Goal: Transaction & Acquisition: Purchase product/service

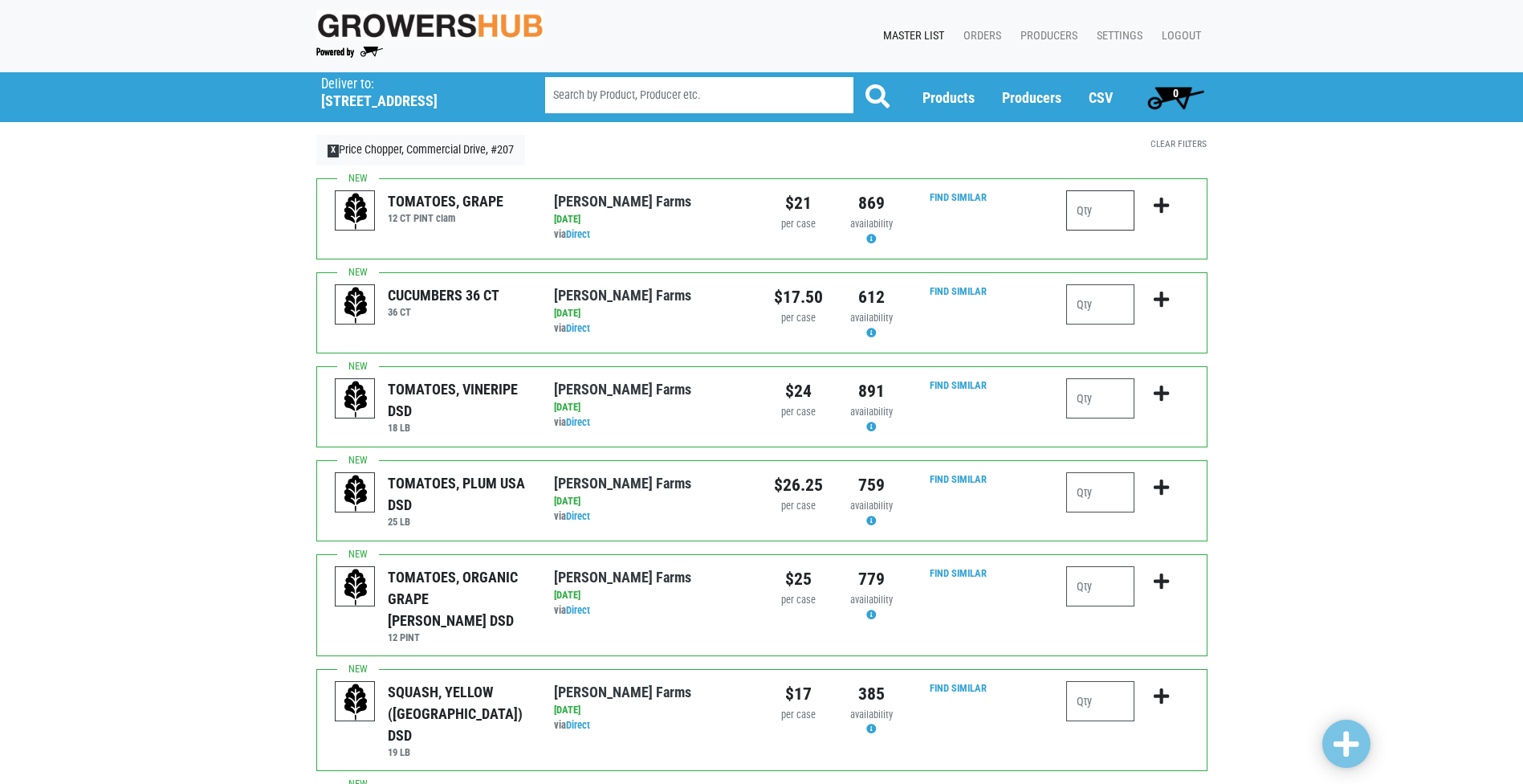
click at [1123, 215] on input "number" at bounding box center [1100, 210] width 68 height 40
type input "1"
click at [1090, 308] on input "number" at bounding box center [1100, 304] width 68 height 40
type input "4"
click at [1111, 394] on input "number" at bounding box center [1100, 398] width 68 height 40
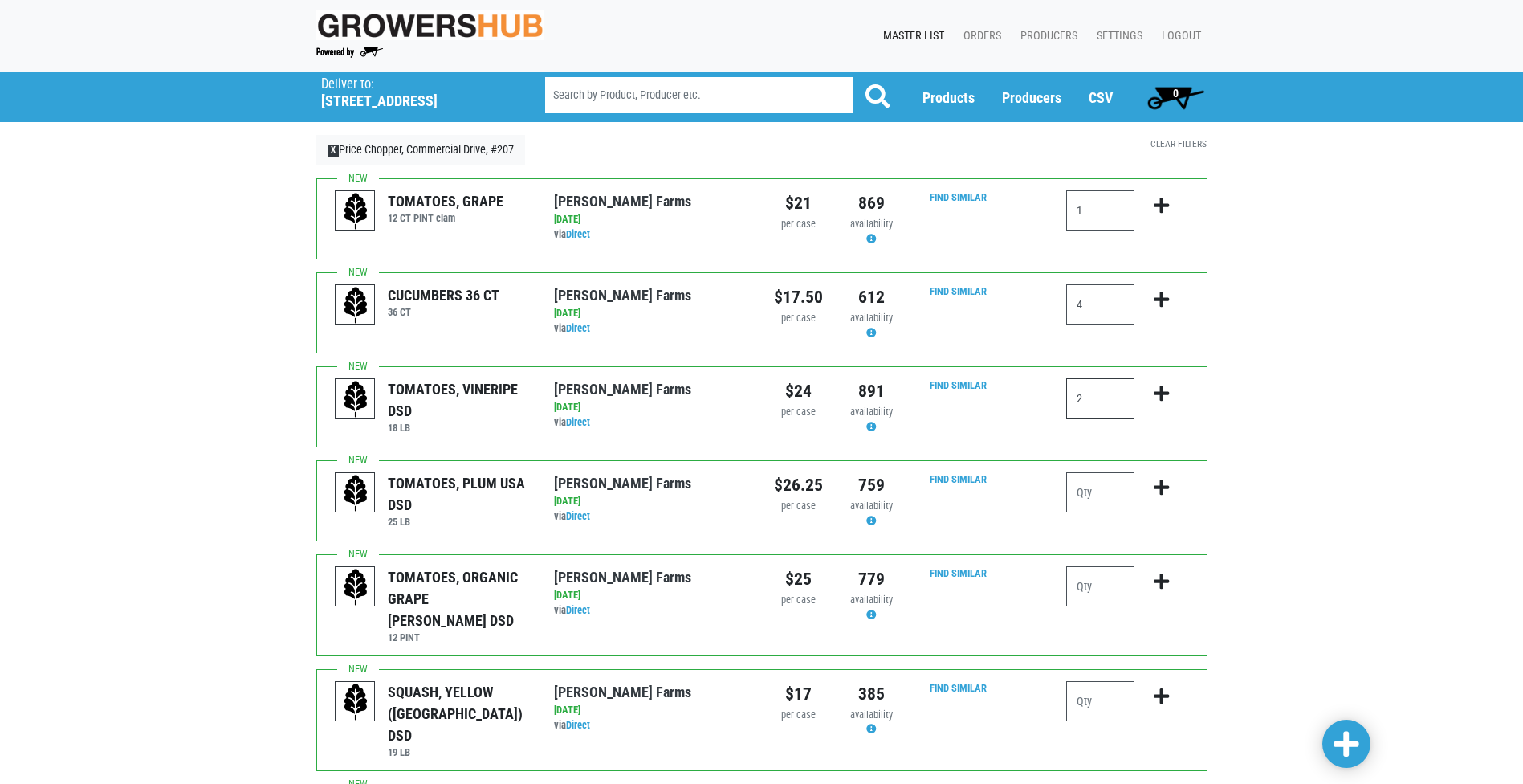
type input "2"
click at [1117, 498] on input "number" at bounding box center [1100, 492] width 68 height 40
type input "4"
type input "1"
click at [1097, 594] on input "number" at bounding box center [1100, 585] width 68 height 40
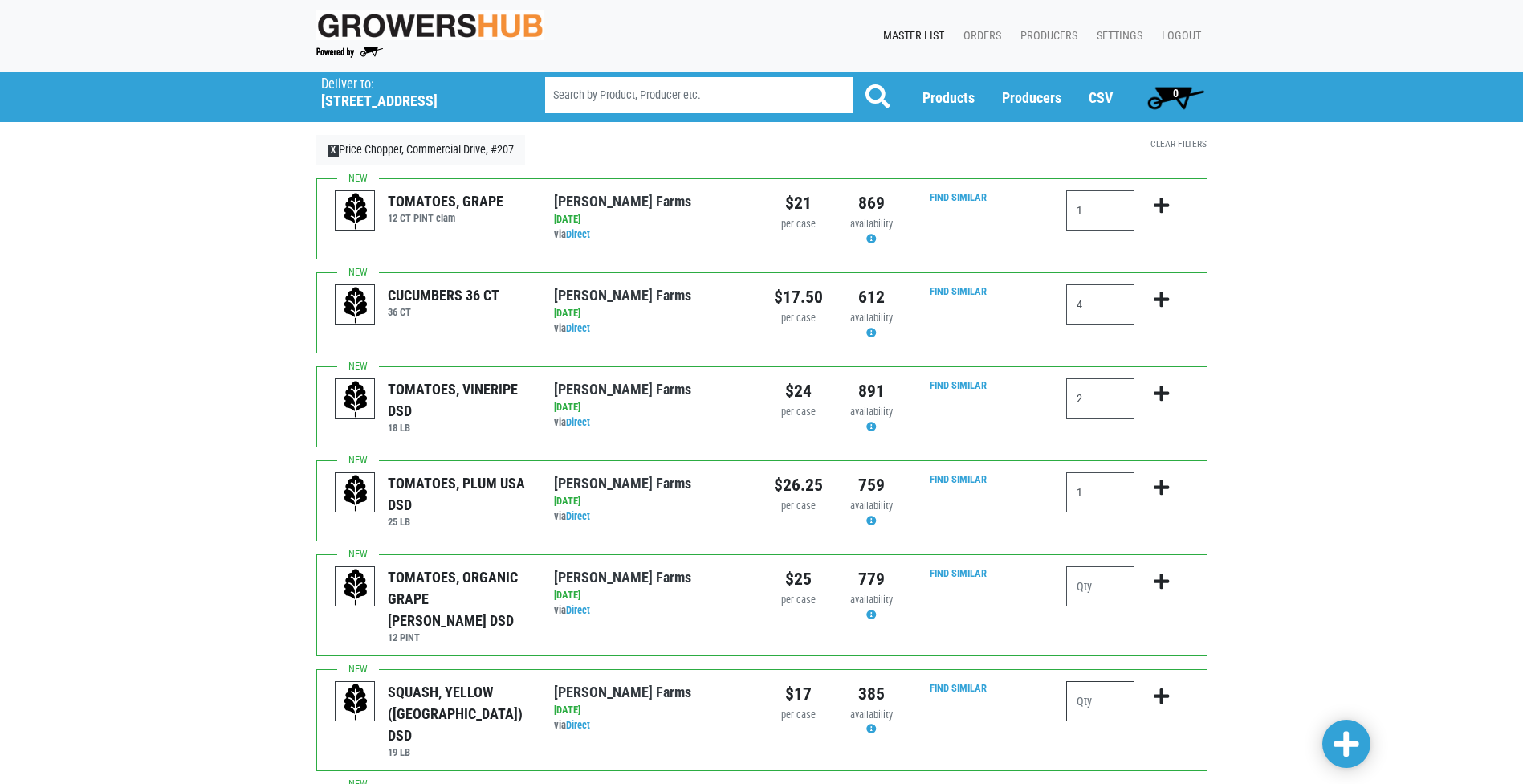
click at [1117, 695] on input "number" at bounding box center [1100, 700] width 68 height 40
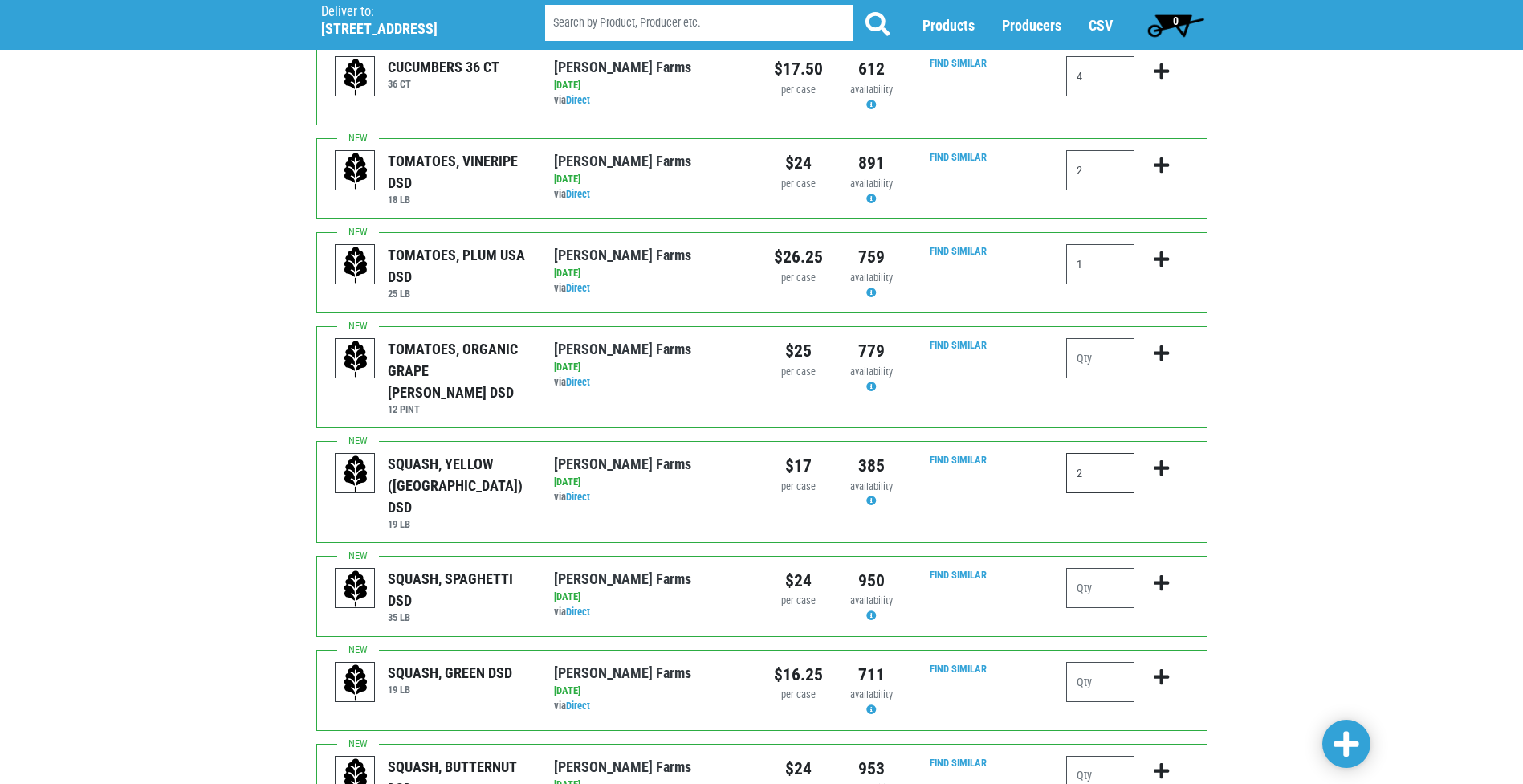
scroll to position [241, 0]
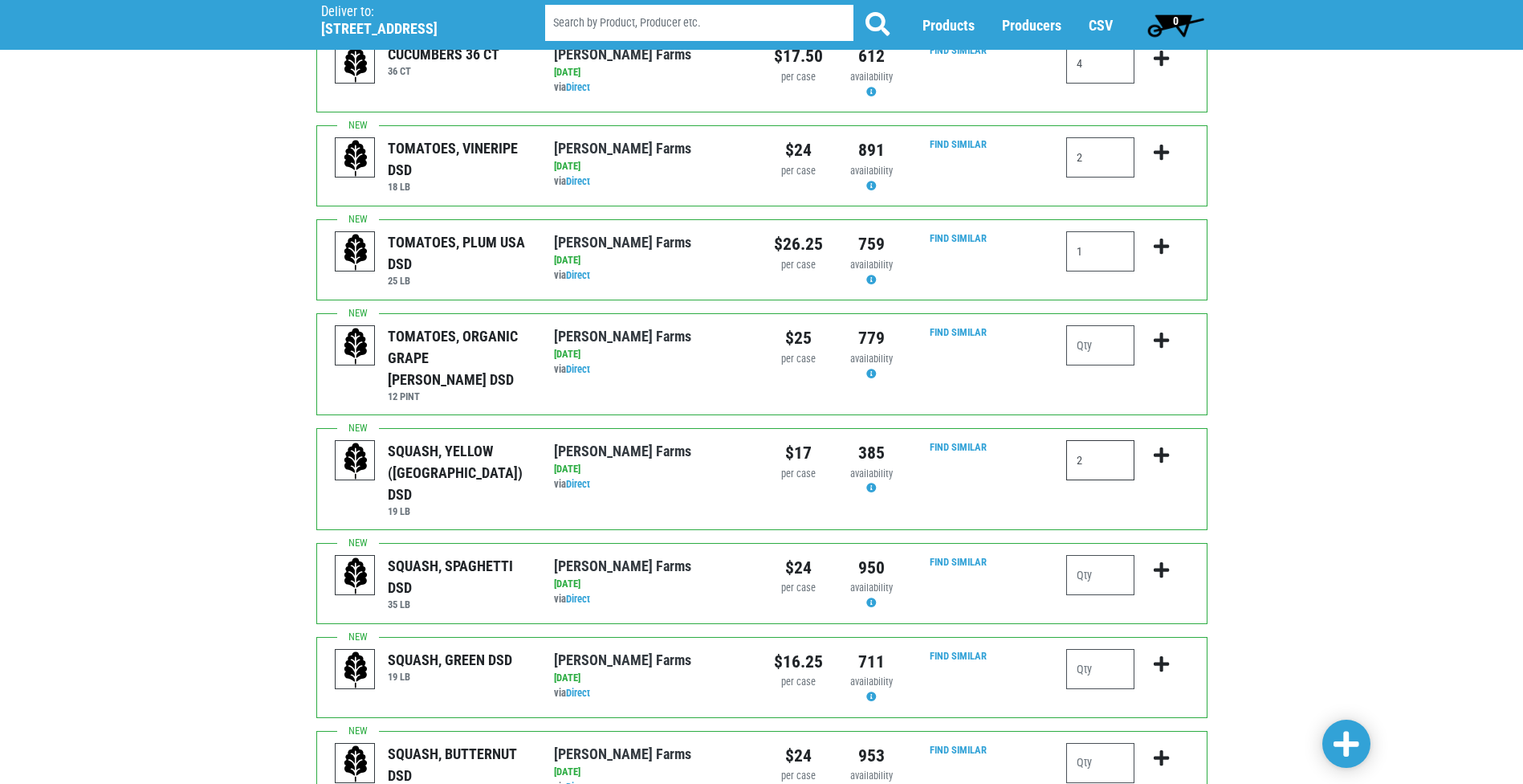
type input "2"
click at [1098, 555] on input "number" at bounding box center [1100, 574] width 68 height 40
type input "1"
click at [1119, 649] on input "number" at bounding box center [1100, 668] width 68 height 40
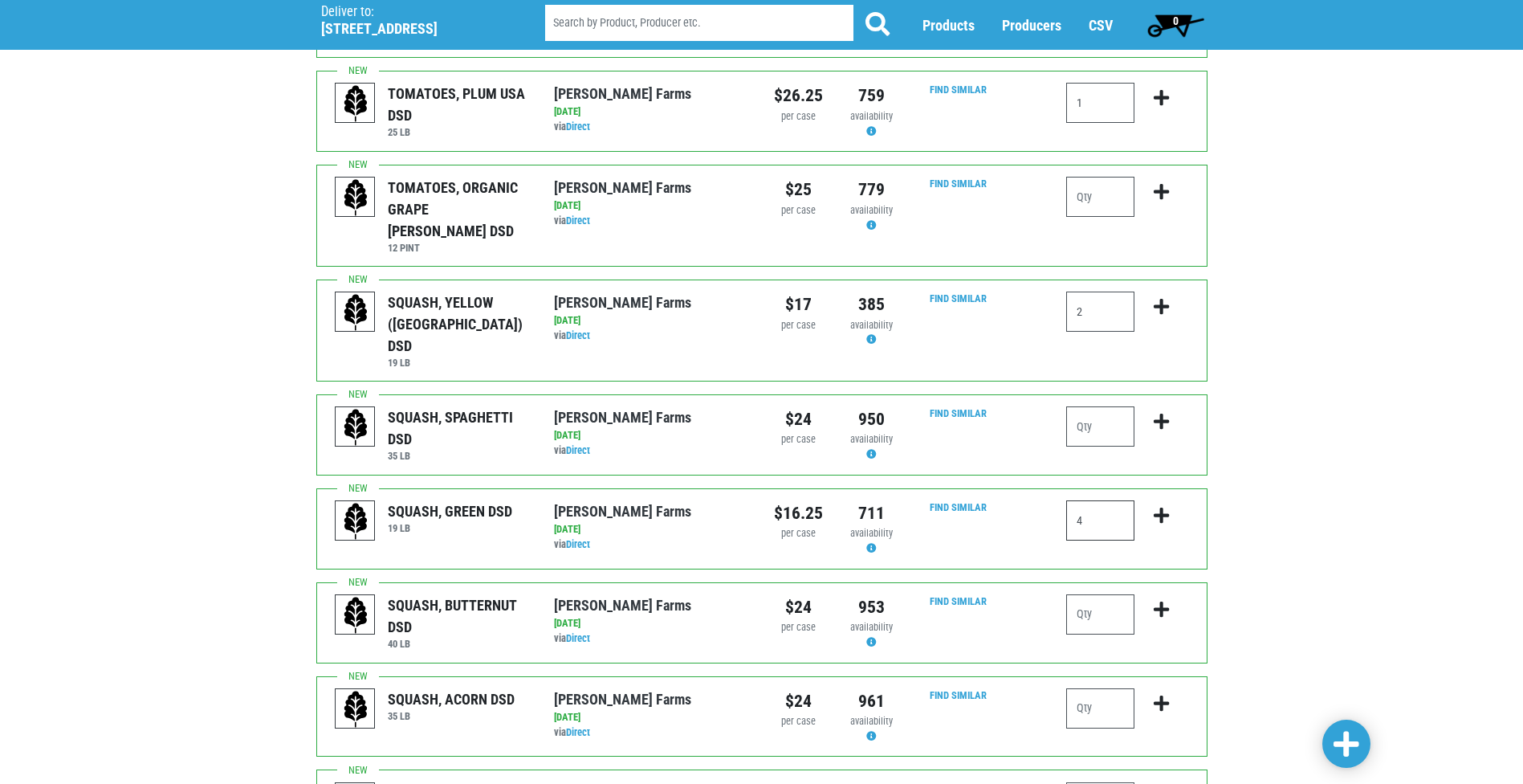
scroll to position [401, 0]
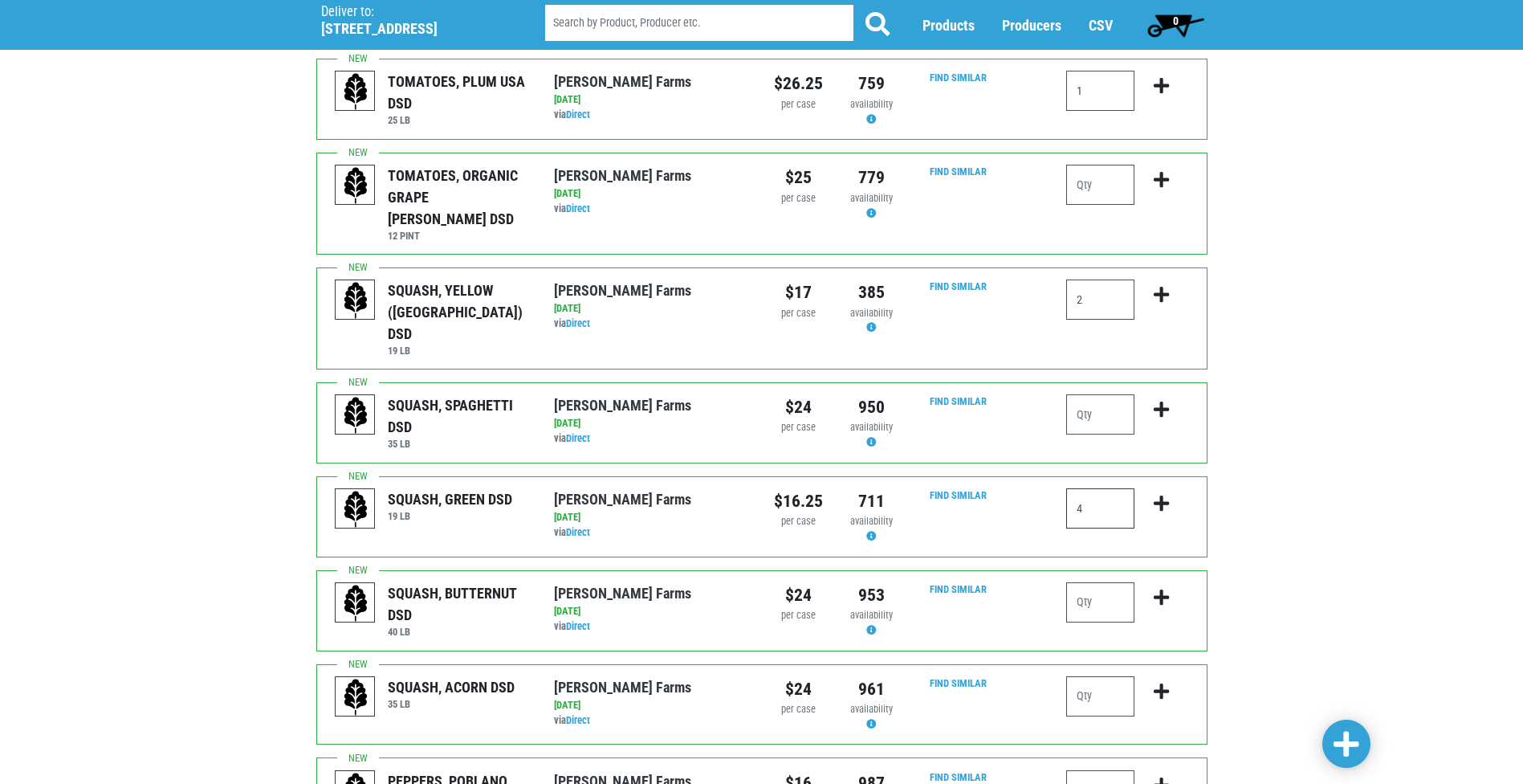
type input "4"
click at [1105, 582] on input "number" at bounding box center [1100, 602] width 68 height 40
click at [1111, 676] on input "number" at bounding box center [1100, 695] width 68 height 40
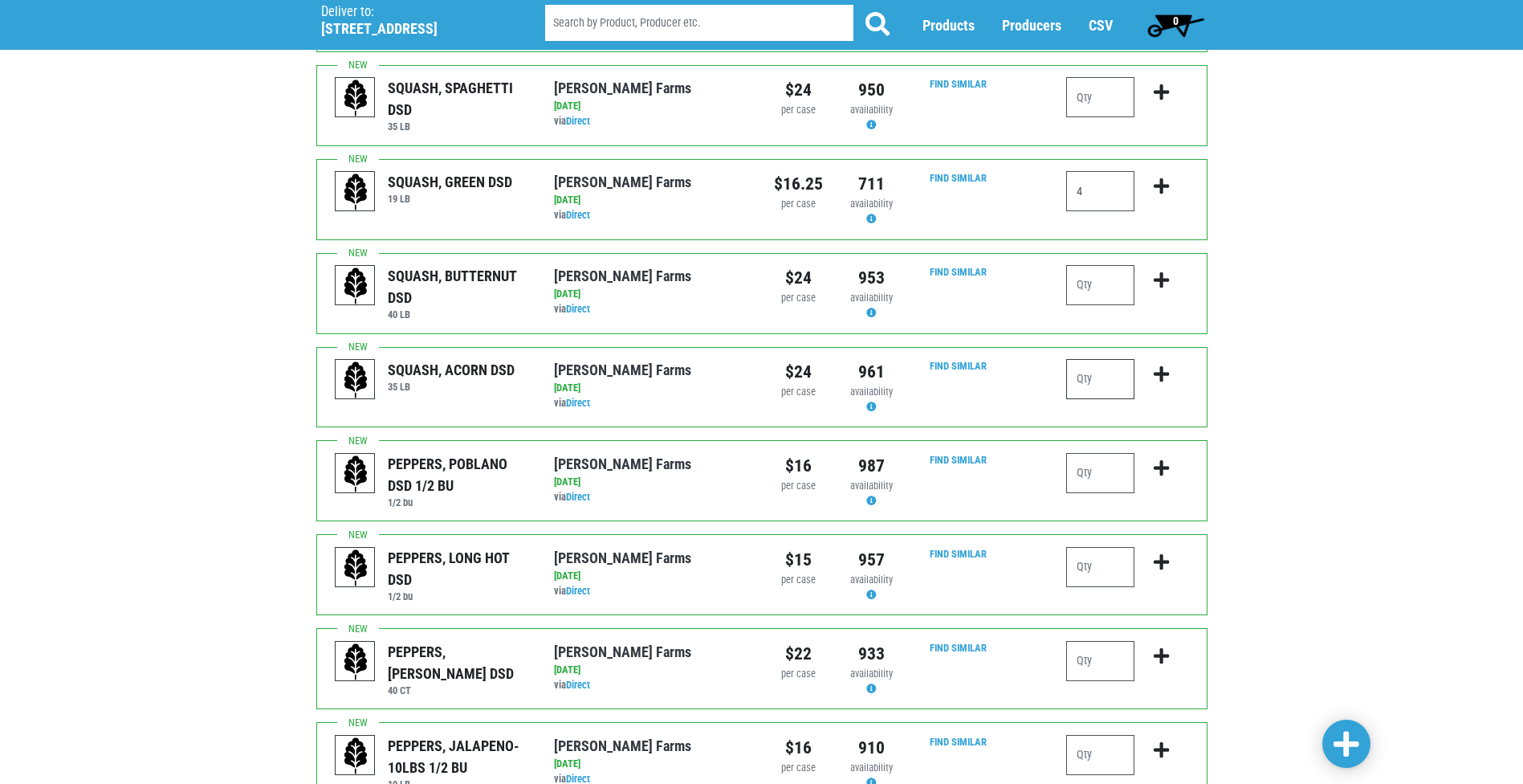
scroll to position [723, 0]
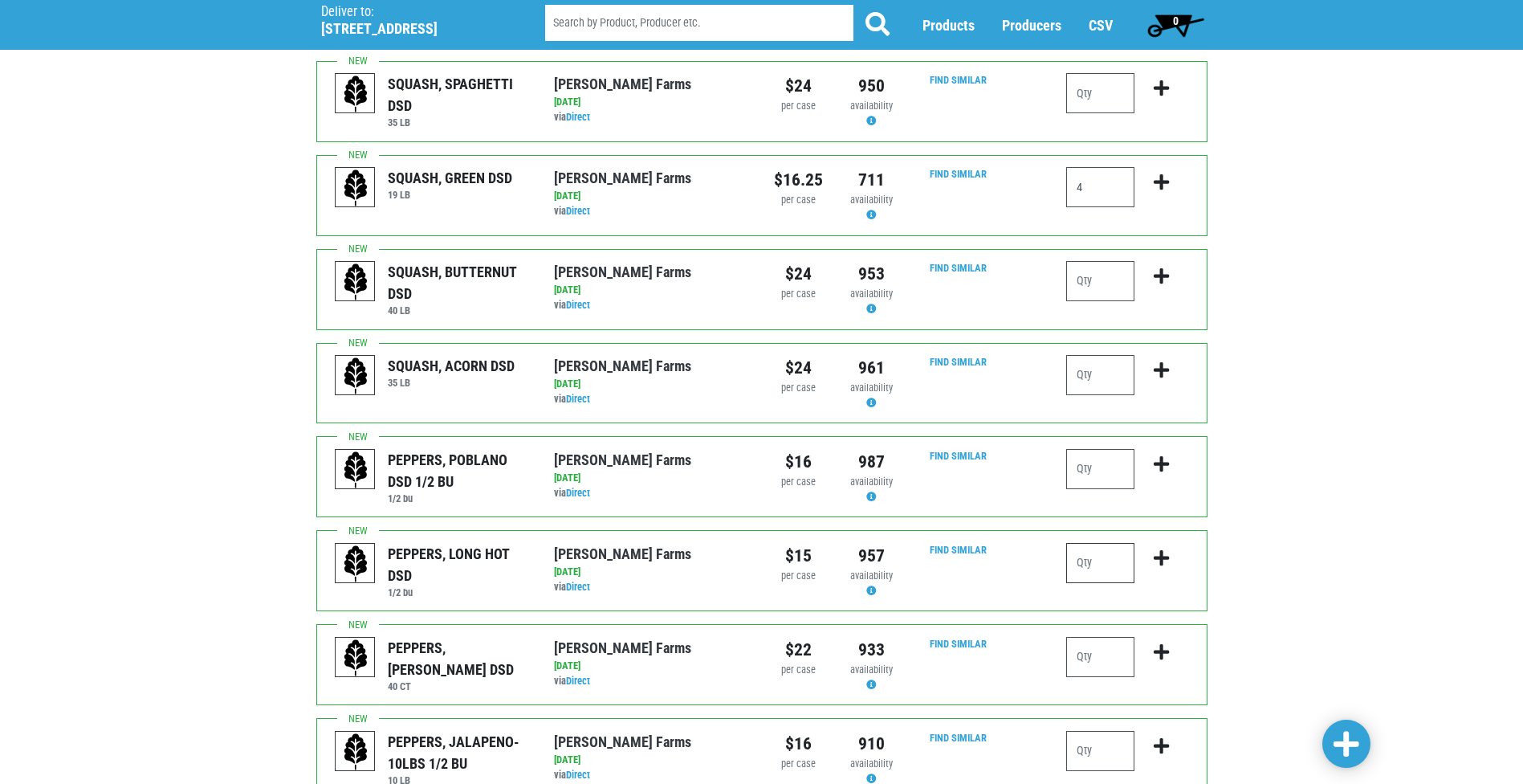
click at [1105, 543] on input "number" at bounding box center [1100, 562] width 68 height 40
type input "1"
click at [1111, 637] on input "number" at bounding box center [1100, 656] width 68 height 40
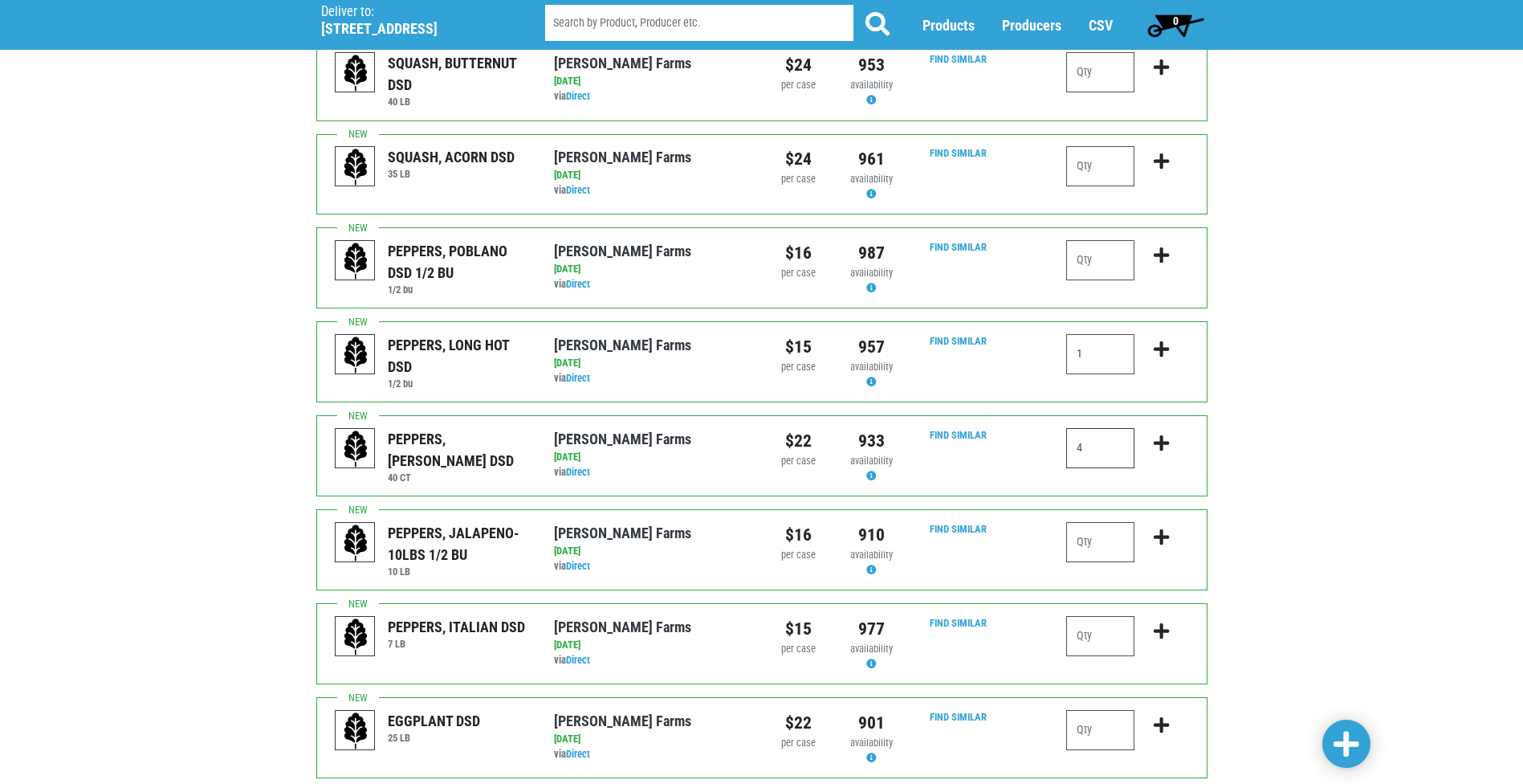
scroll to position [964, 0]
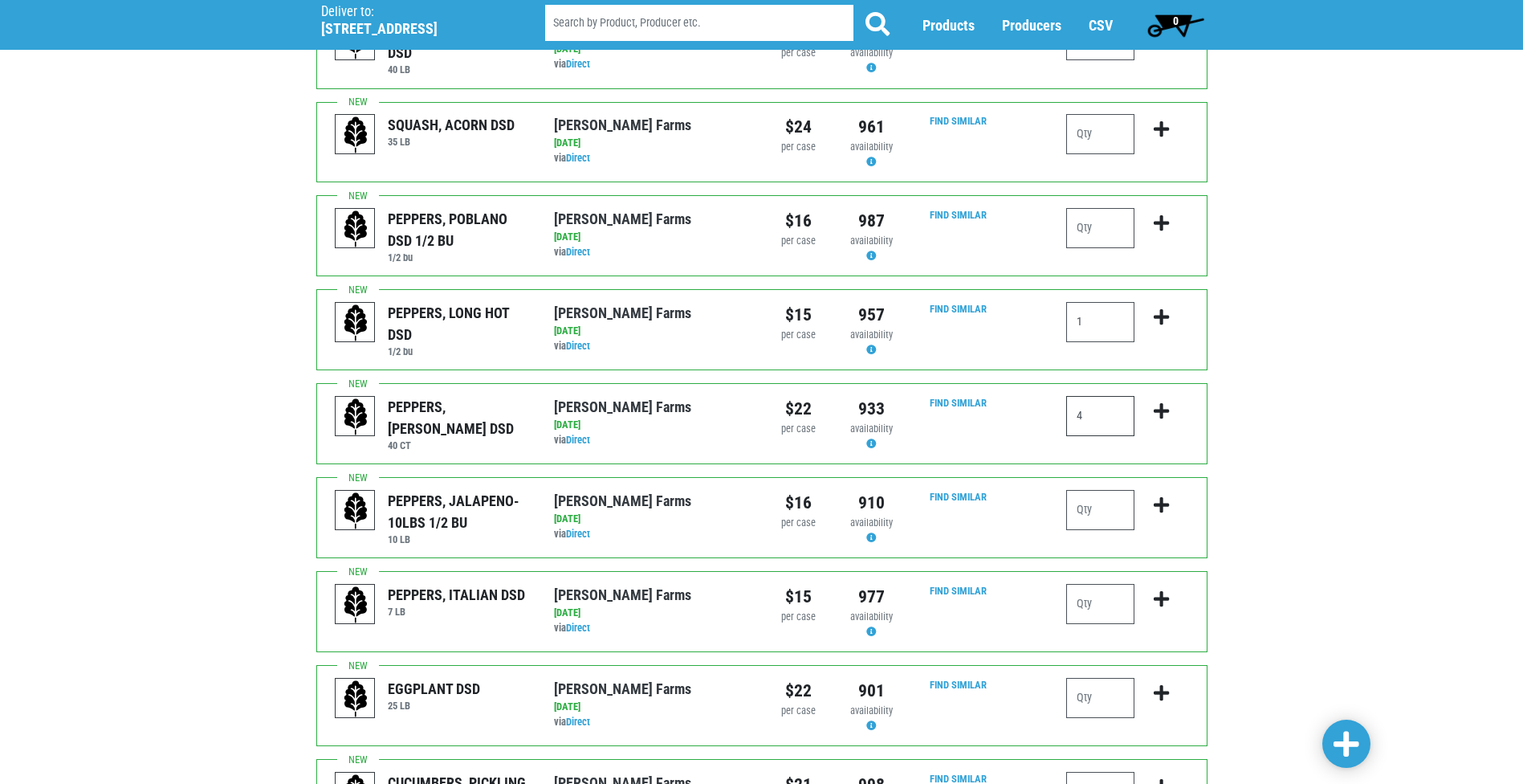
type input "4"
click at [1104, 490] on input "number" at bounding box center [1100, 510] width 68 height 40
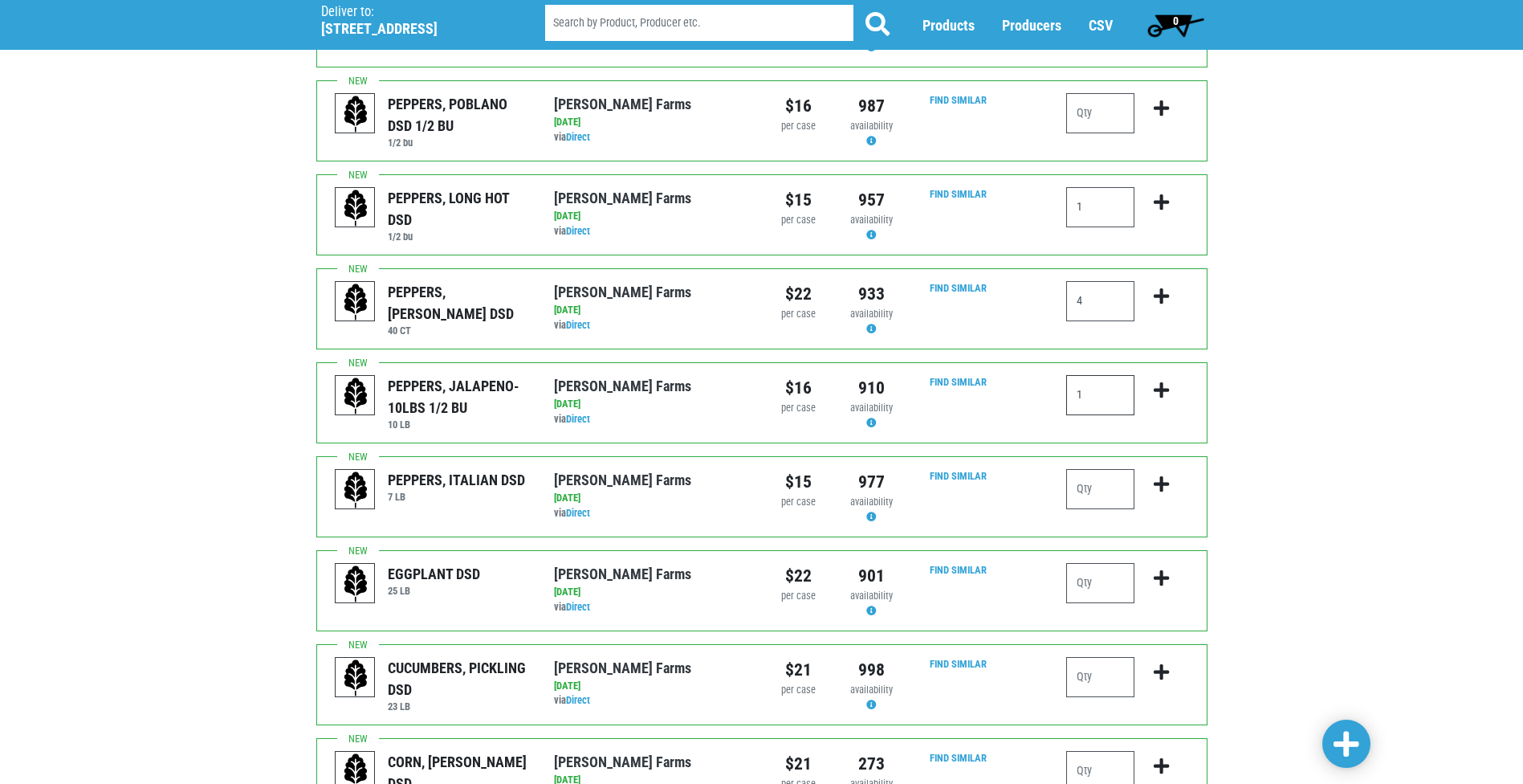
scroll to position [1124, 0]
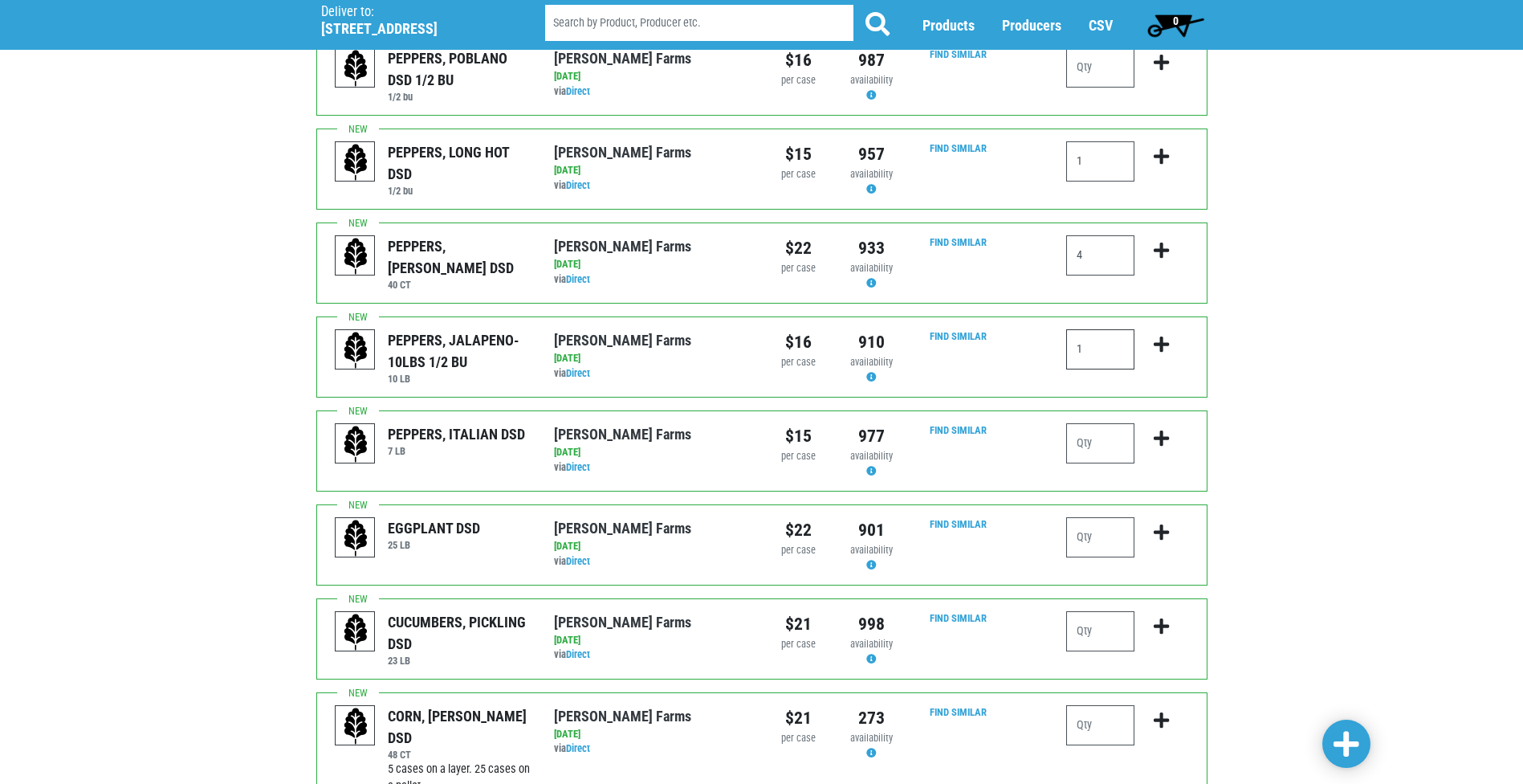
type input "1"
click at [1106, 517] on input "number" at bounding box center [1100, 537] width 68 height 40
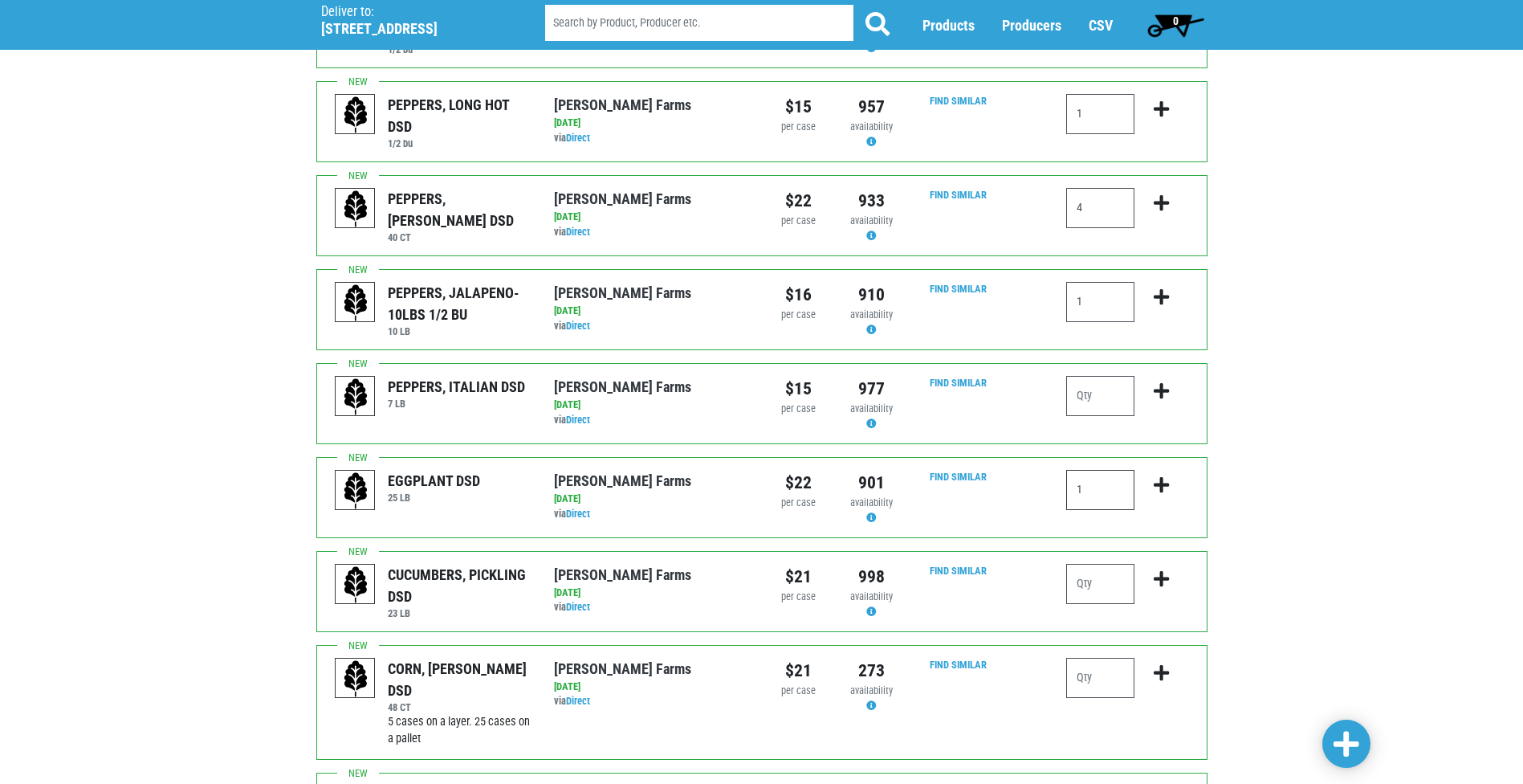
scroll to position [1204, 0]
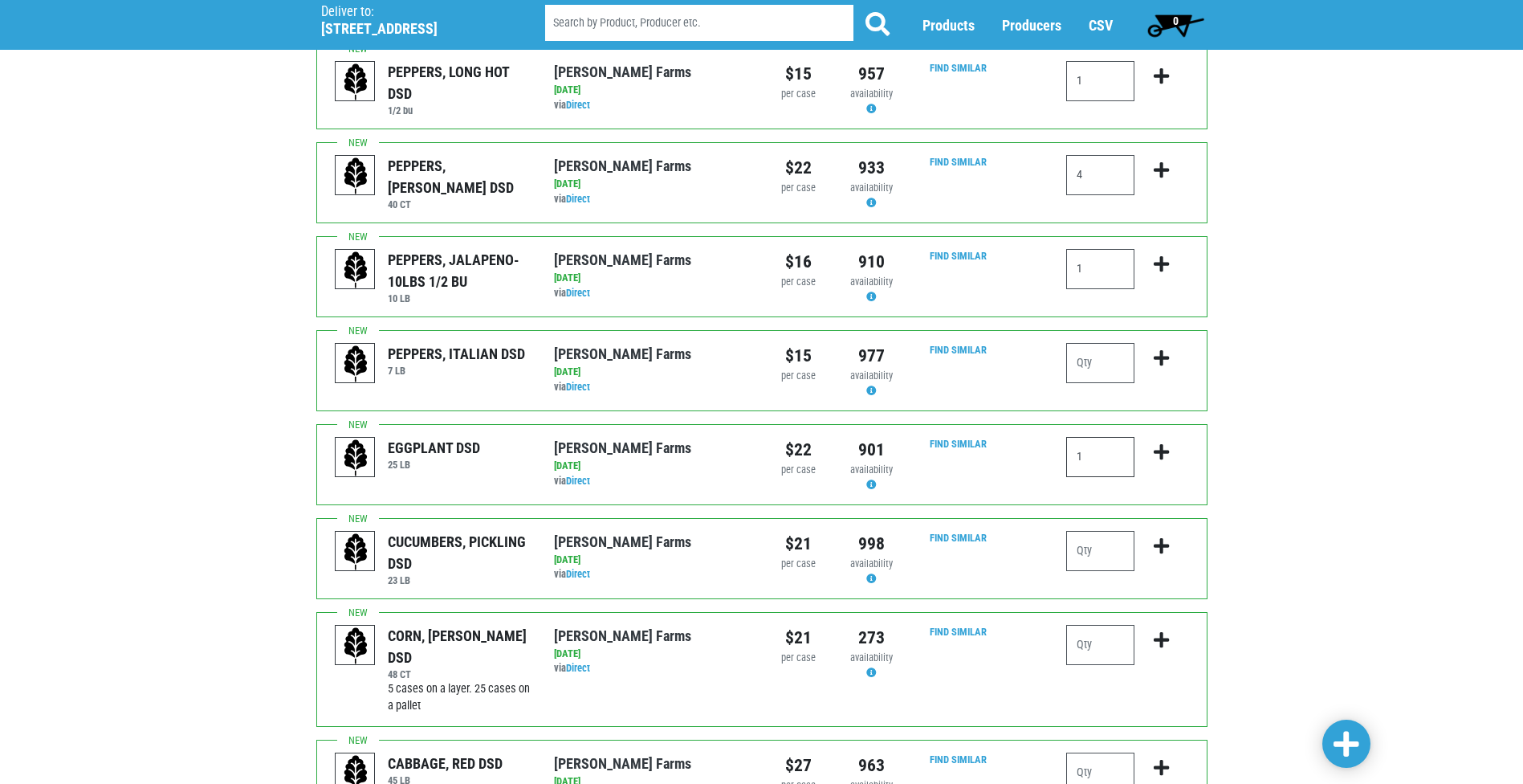
type input "1"
click at [1078, 625] on input "number" at bounding box center [1100, 644] width 68 height 40
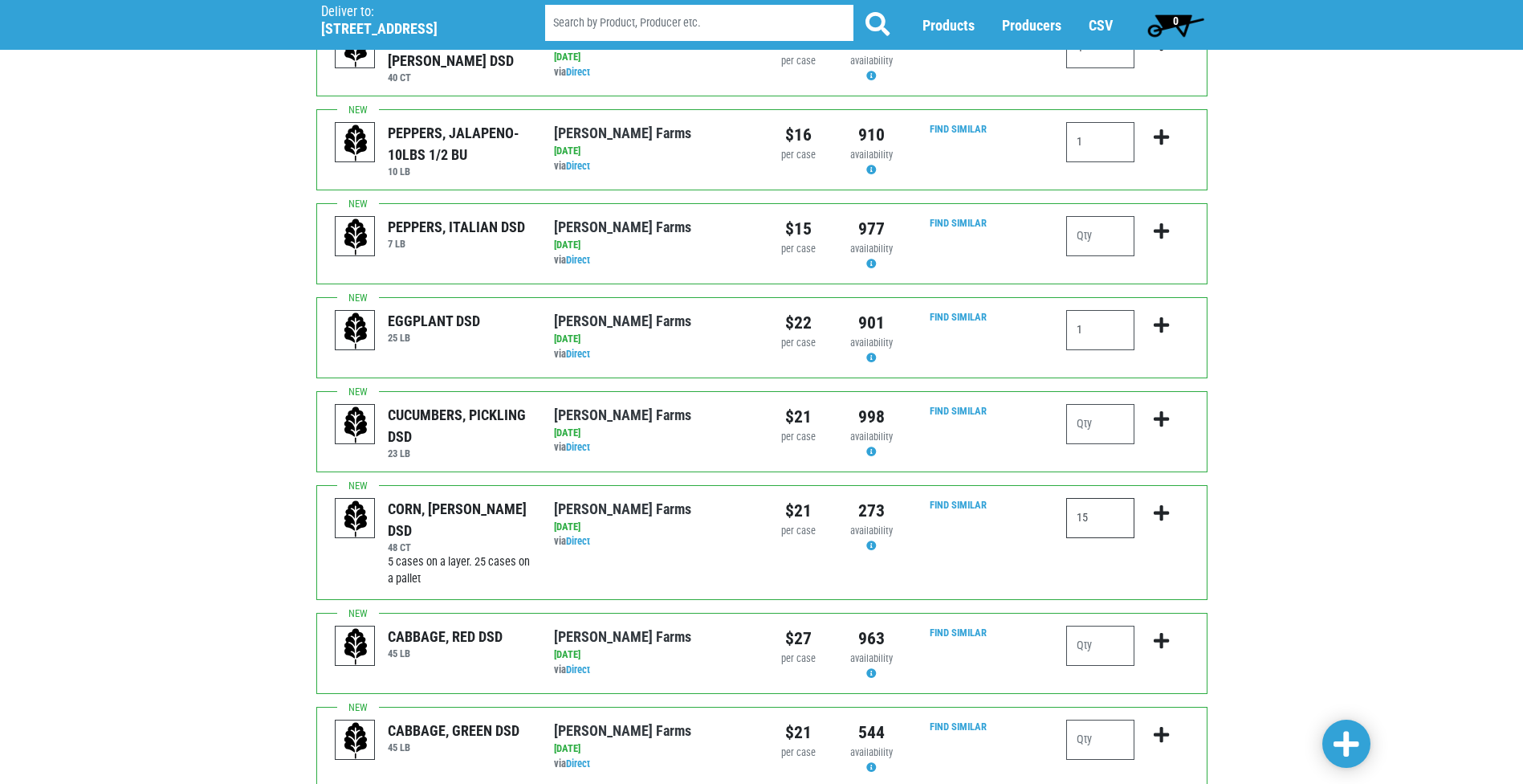
scroll to position [1395, 0]
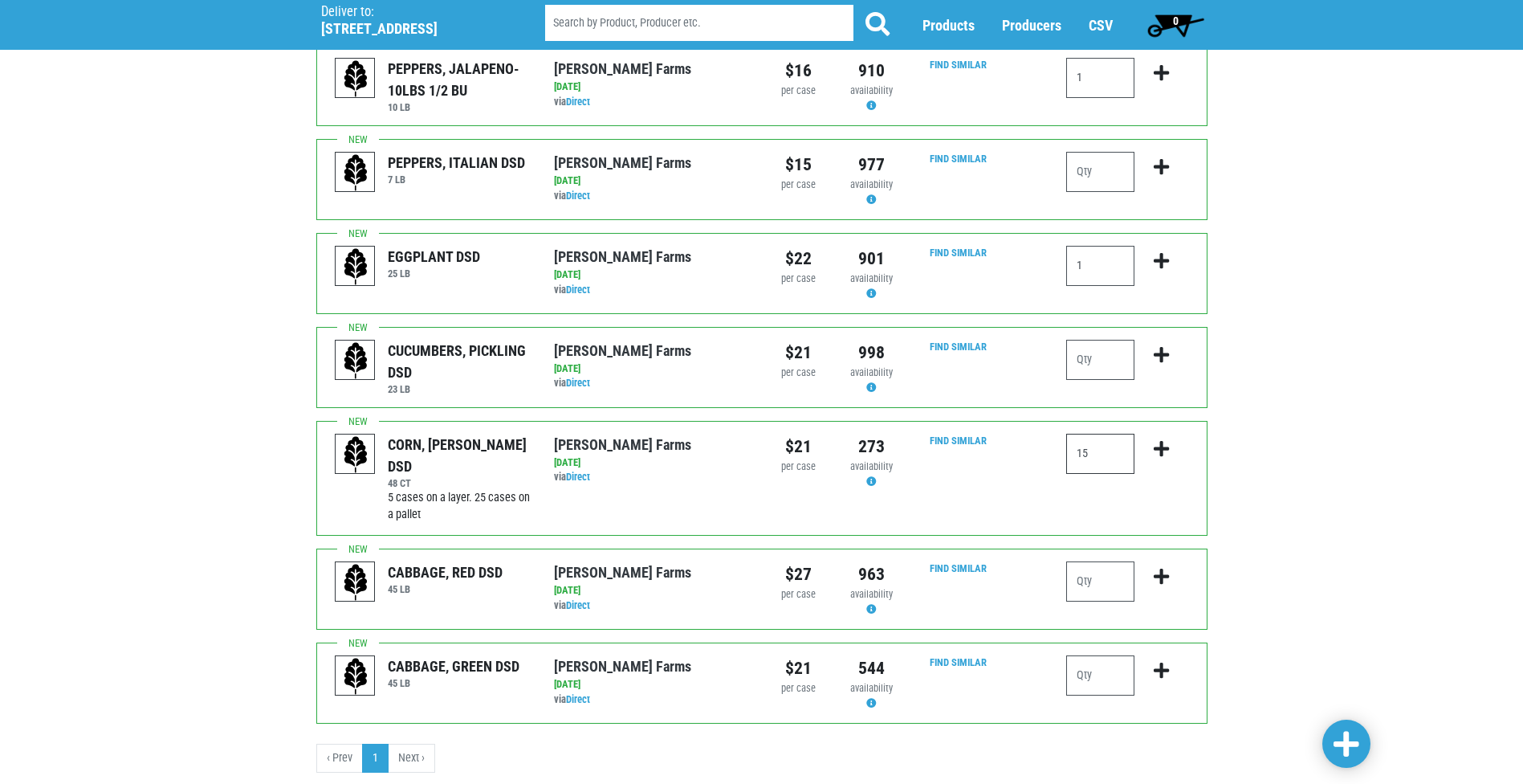
type input "15"
click at [1099, 562] on input "number" at bounding box center [1100, 581] width 68 height 40
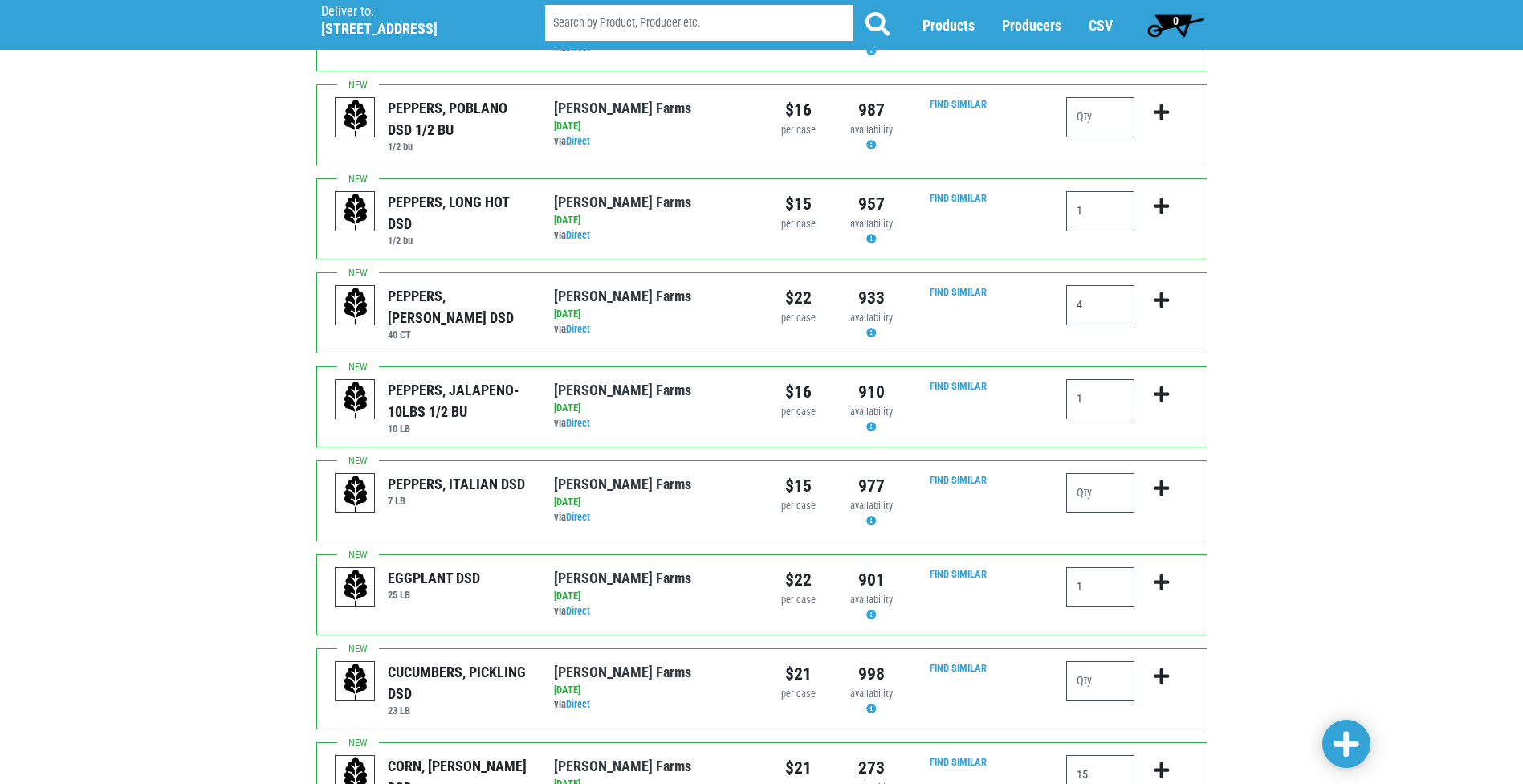
type input "1"
click at [1327, 617] on div "Deliver To Price Chopper, Commercial Drive, #207 ([STREET_ADDRESS]) Deliver to:…" at bounding box center [761, 52] width 1523 height 2108
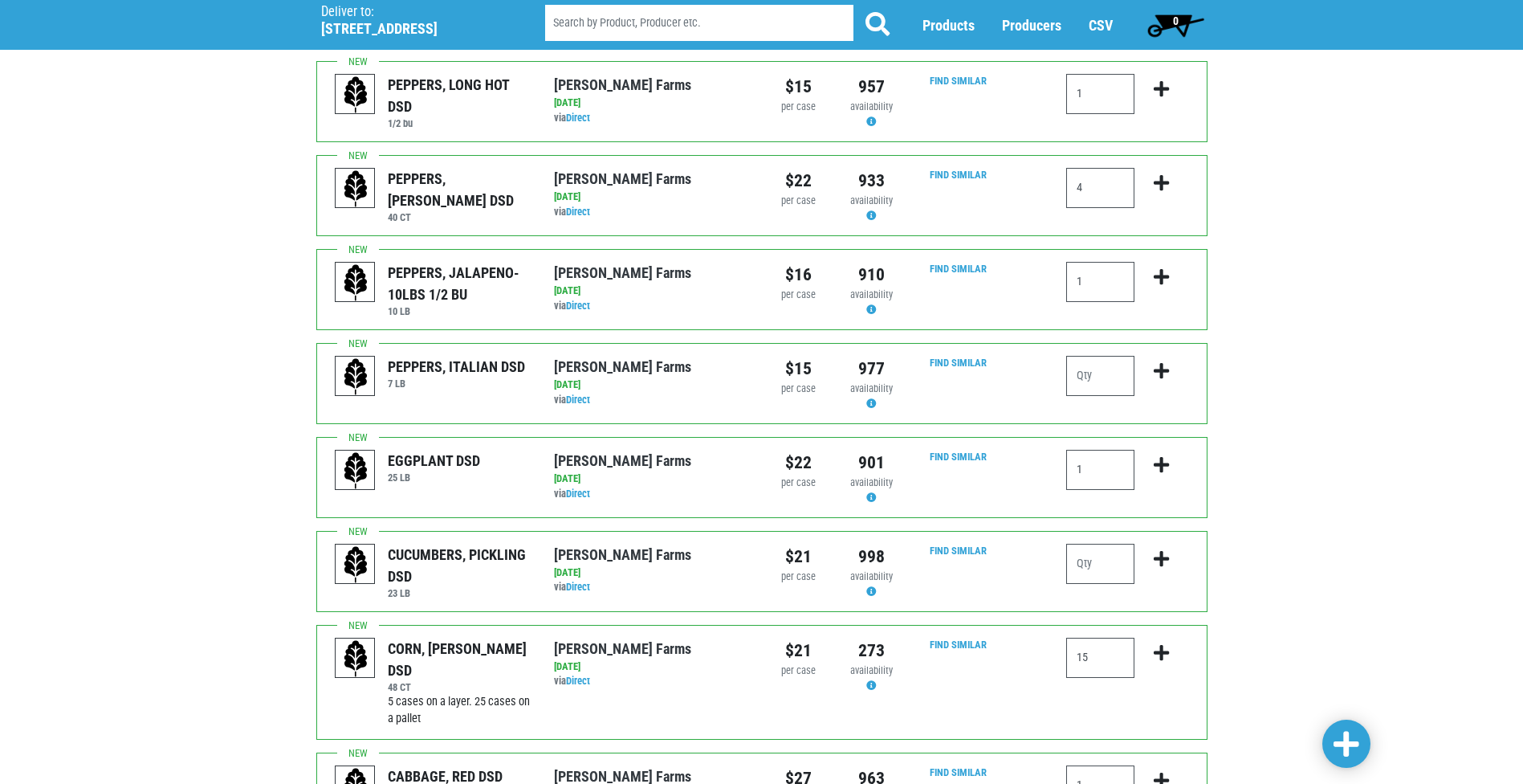
scroll to position [1155, 0]
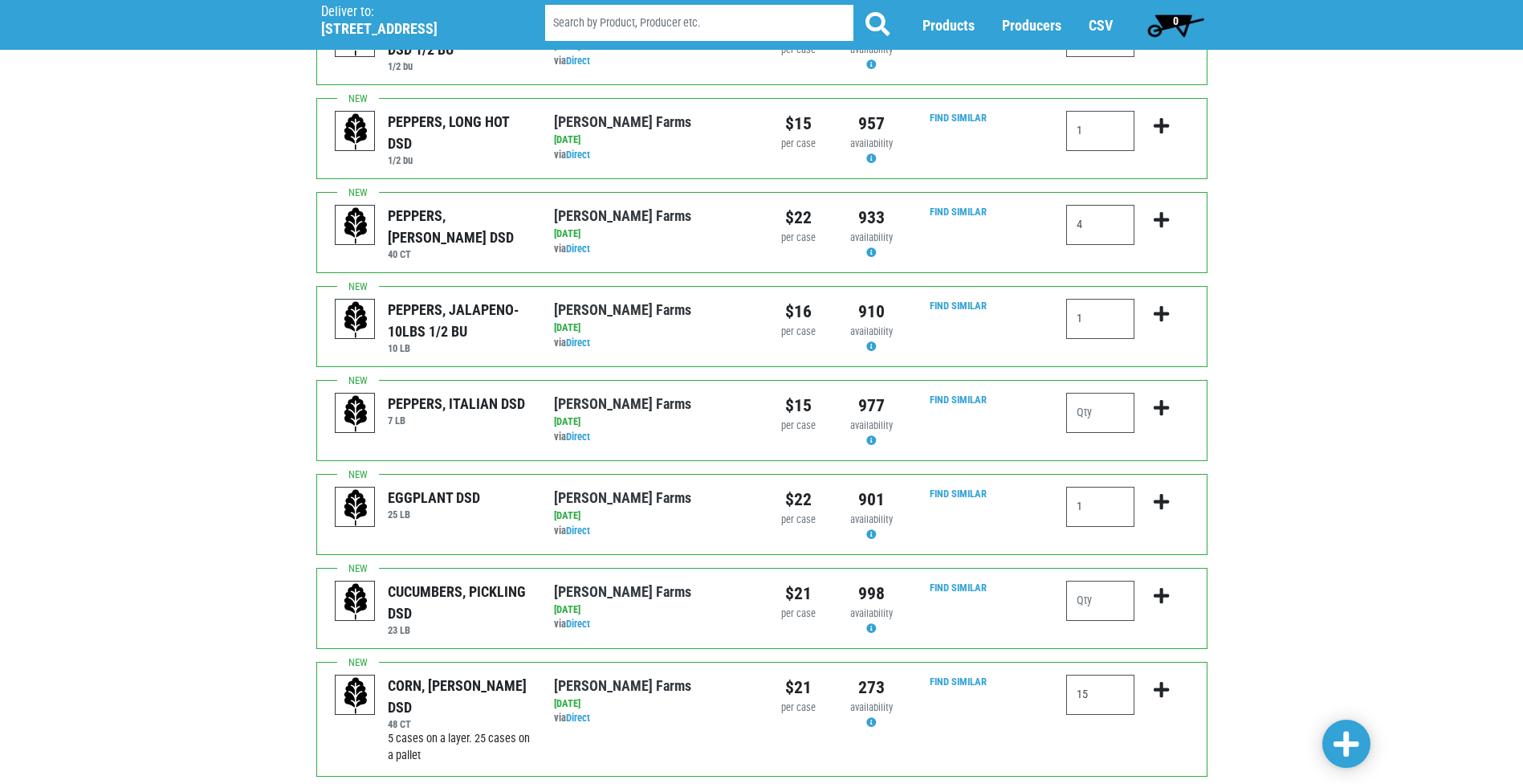
click at [1368, 743] on link at bounding box center [1347, 743] width 49 height 49
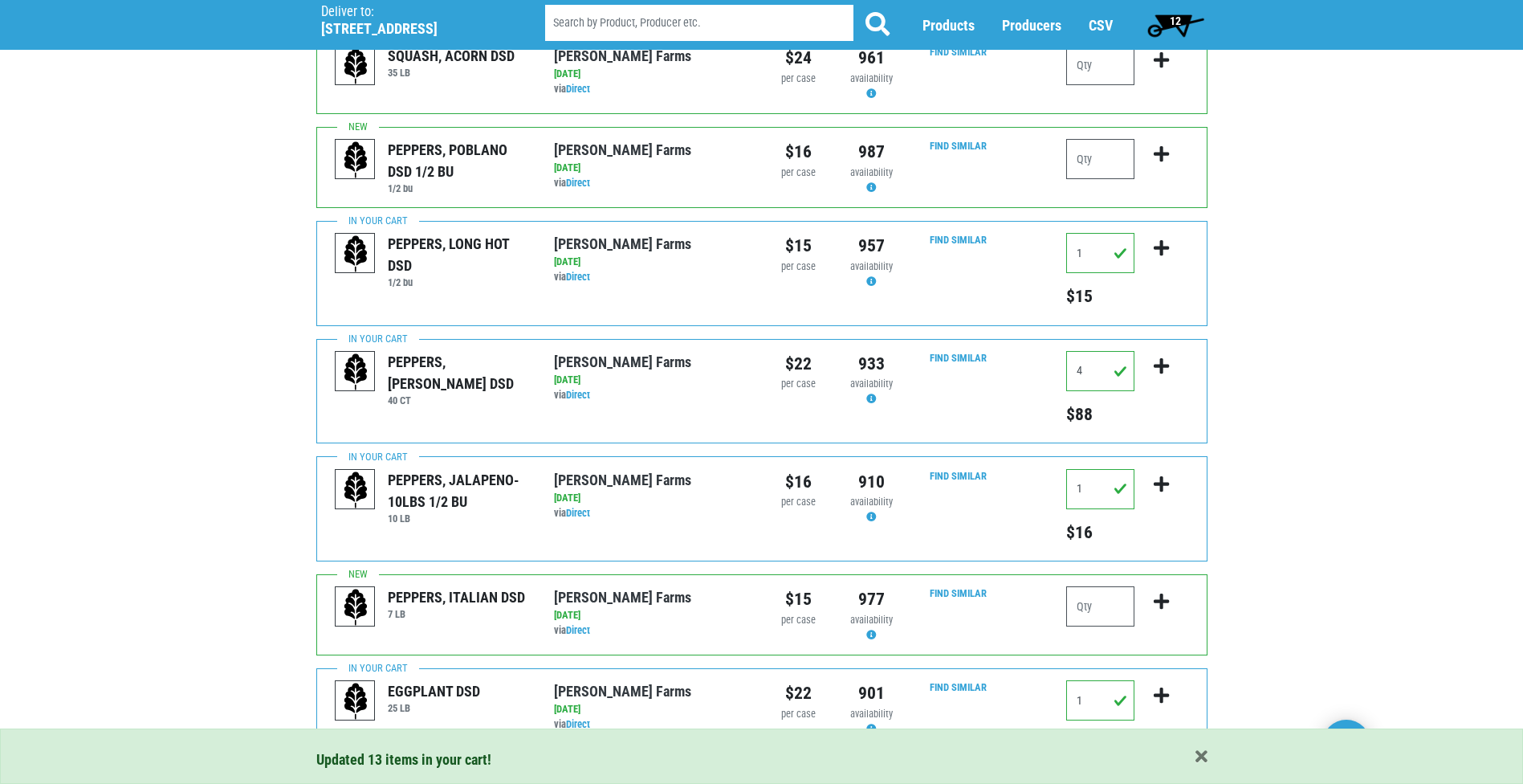
scroll to position [1298, 0]
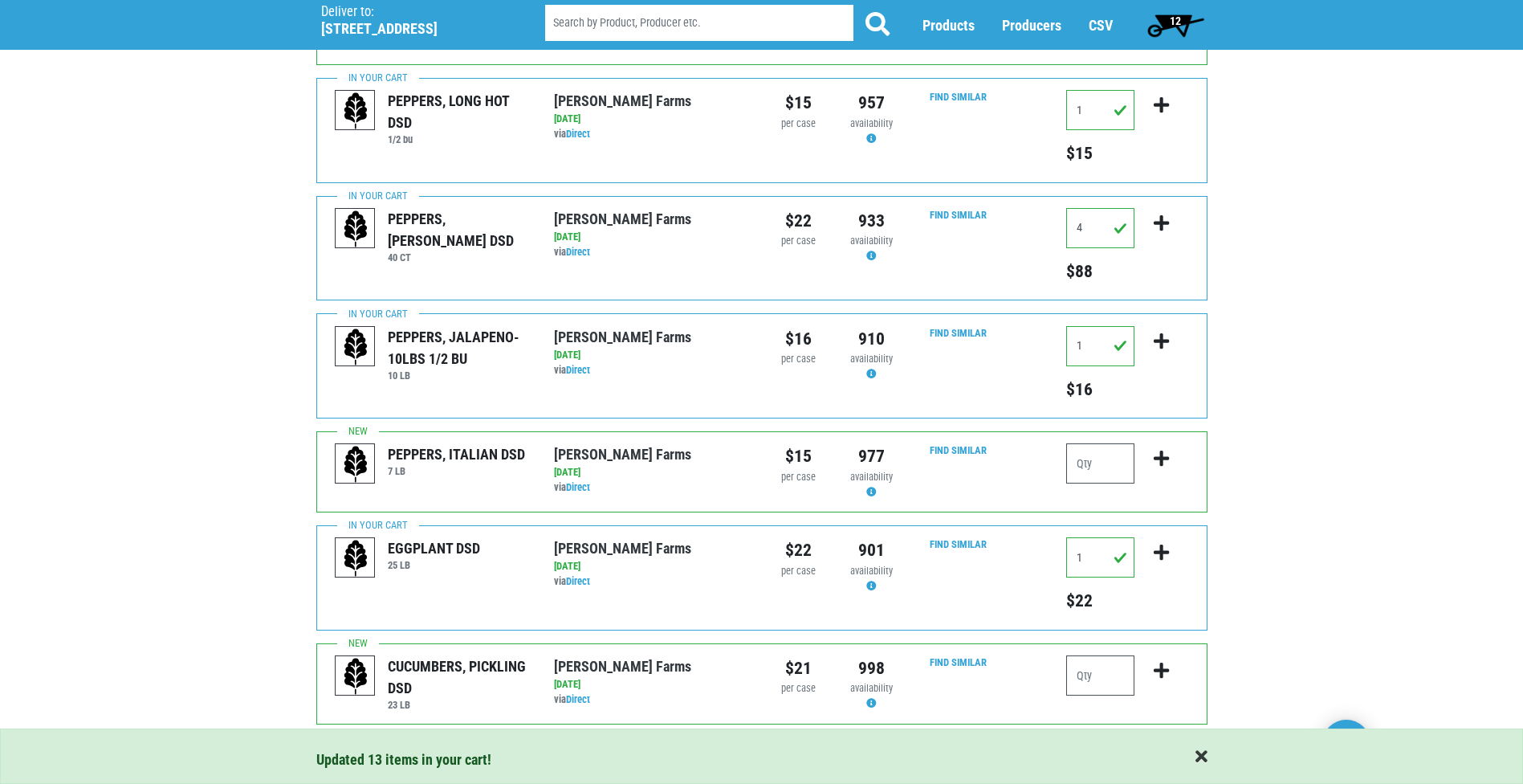
click at [1207, 757] on span "button" at bounding box center [1202, 757] width 12 height 18
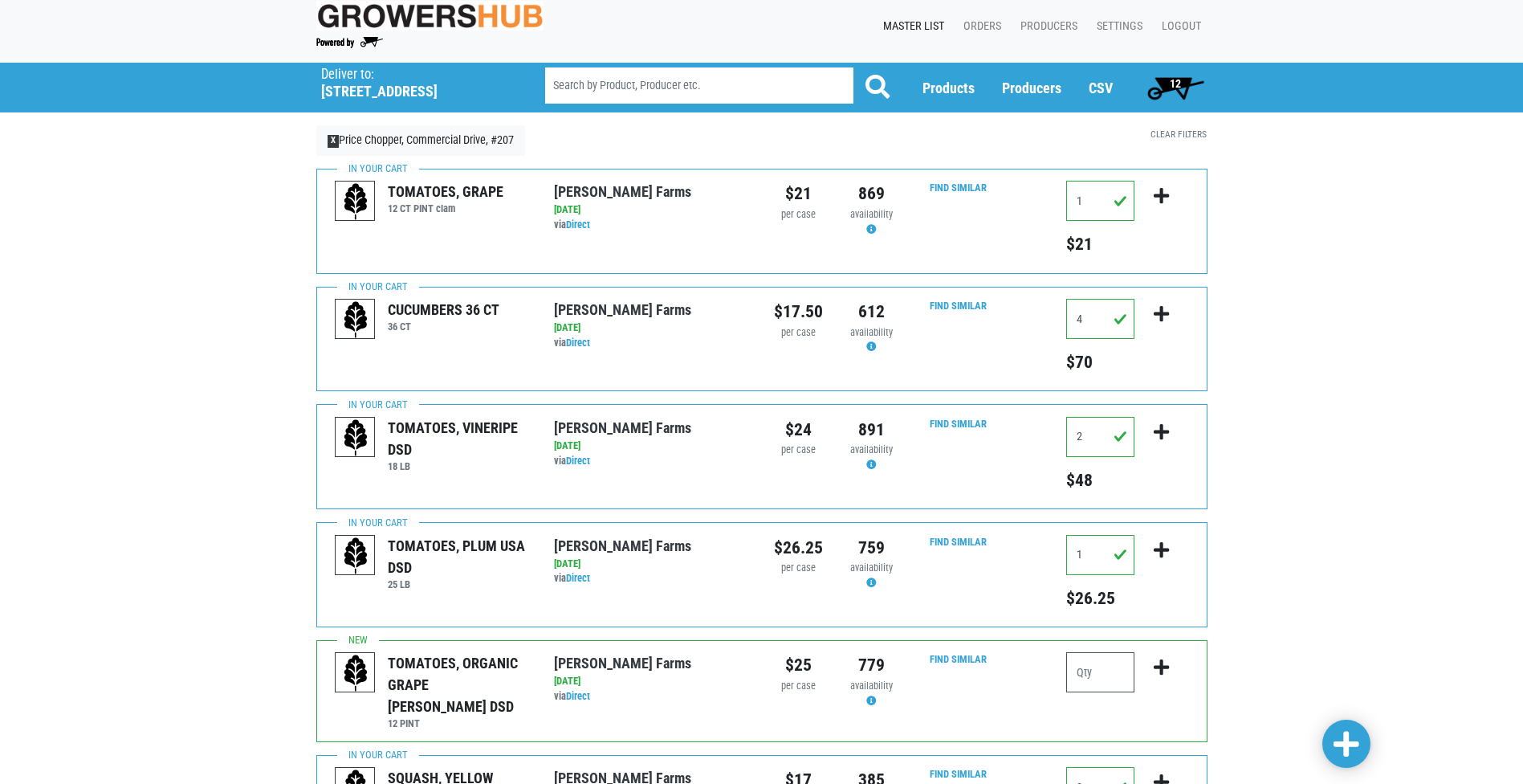
scroll to position [0, 0]
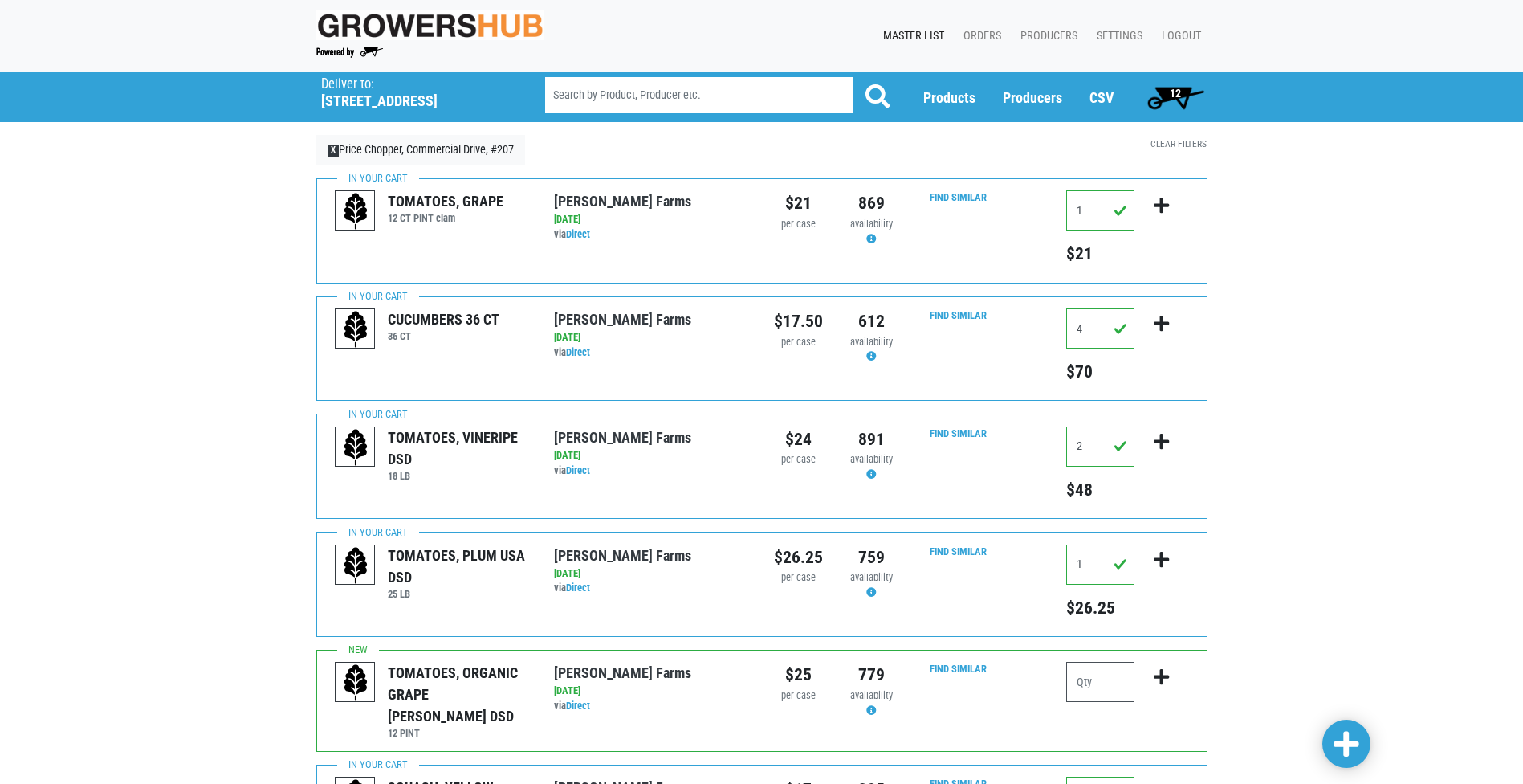
click at [1150, 110] on span "12" at bounding box center [1176, 97] width 72 height 32
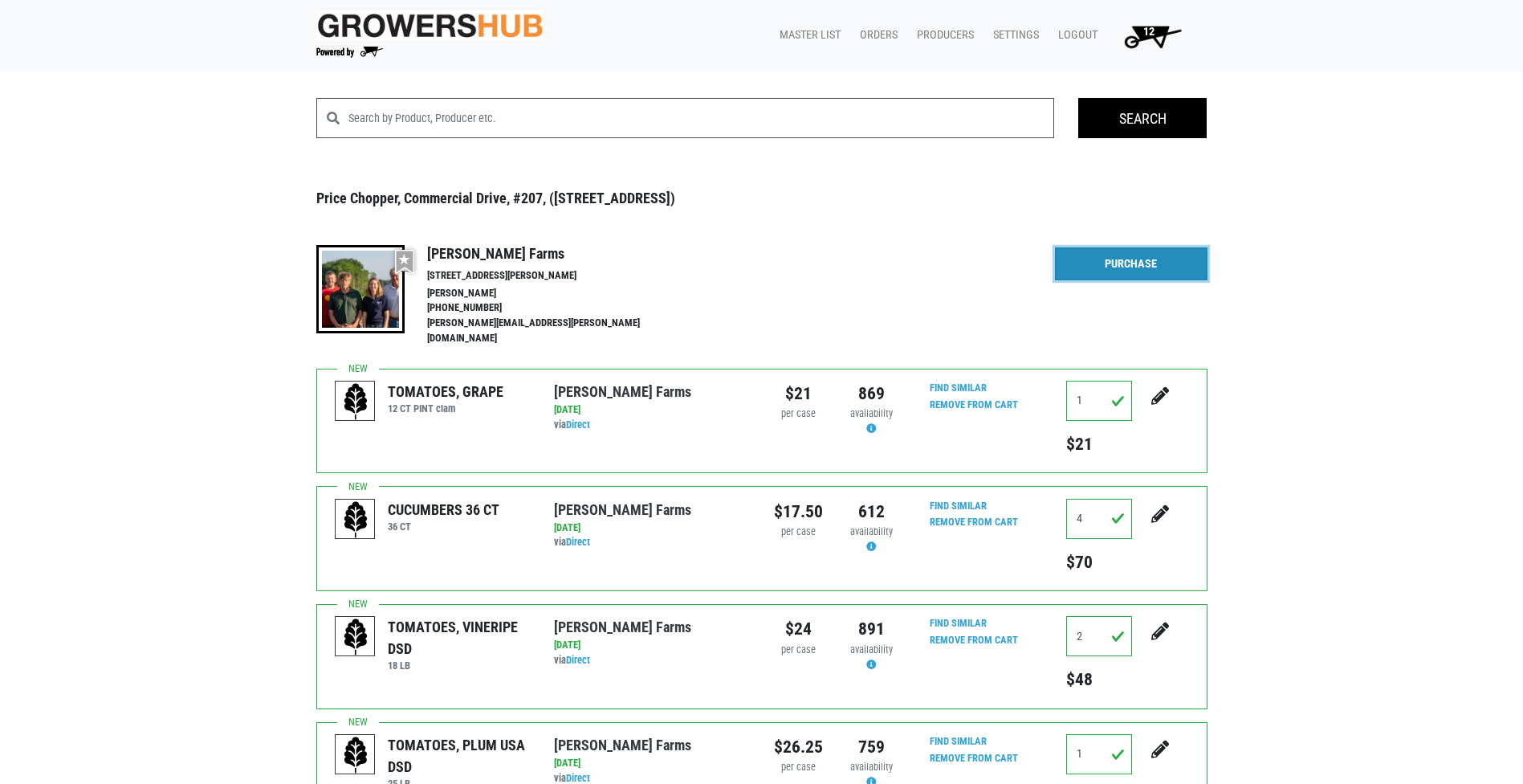
click at [1154, 262] on link "Purchase" at bounding box center [1131, 264] width 153 height 34
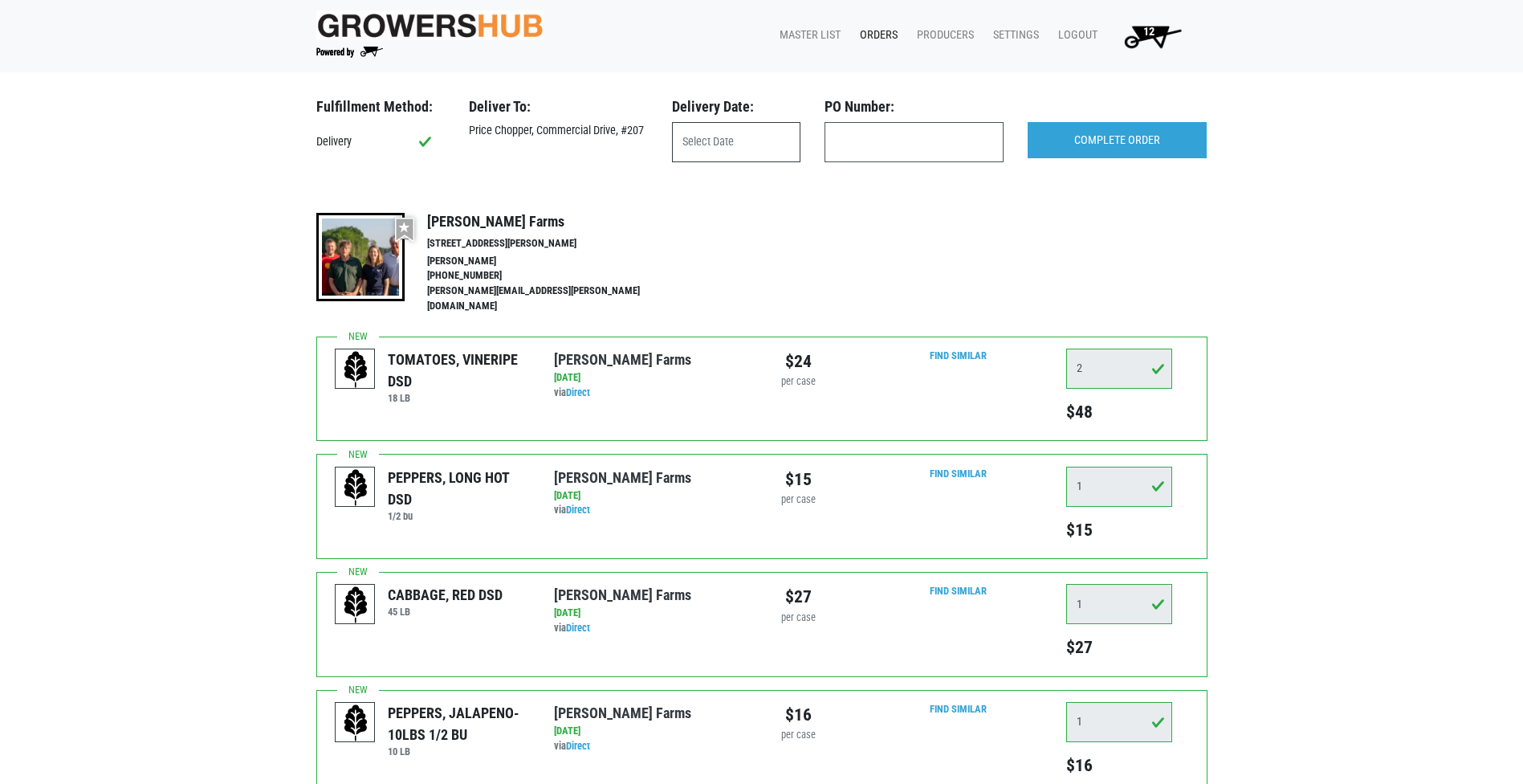
click at [698, 149] on input "text" at bounding box center [736, 141] width 129 height 40
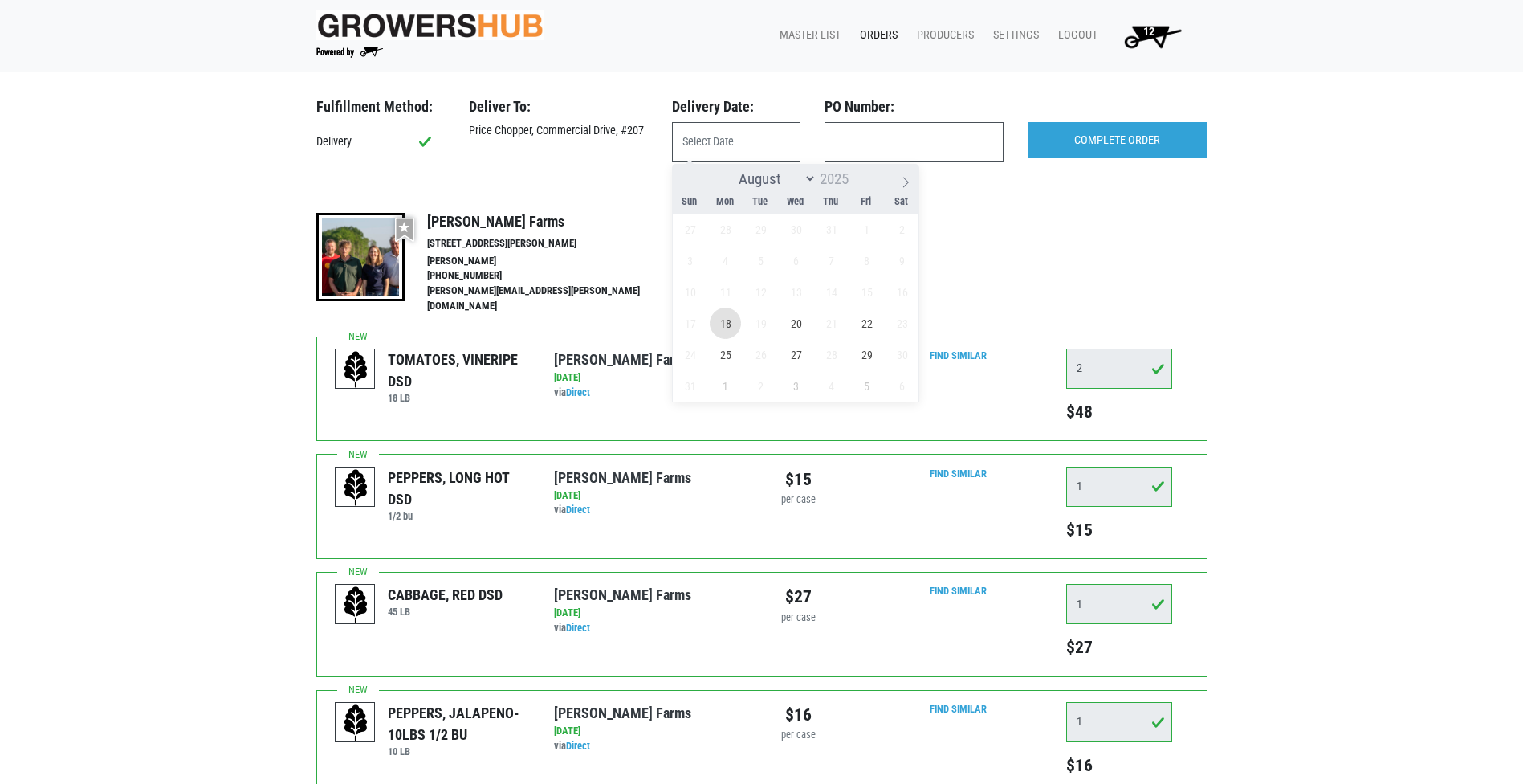
click at [730, 326] on span "18" at bounding box center [725, 323] width 32 height 32
type input "[DATE]"
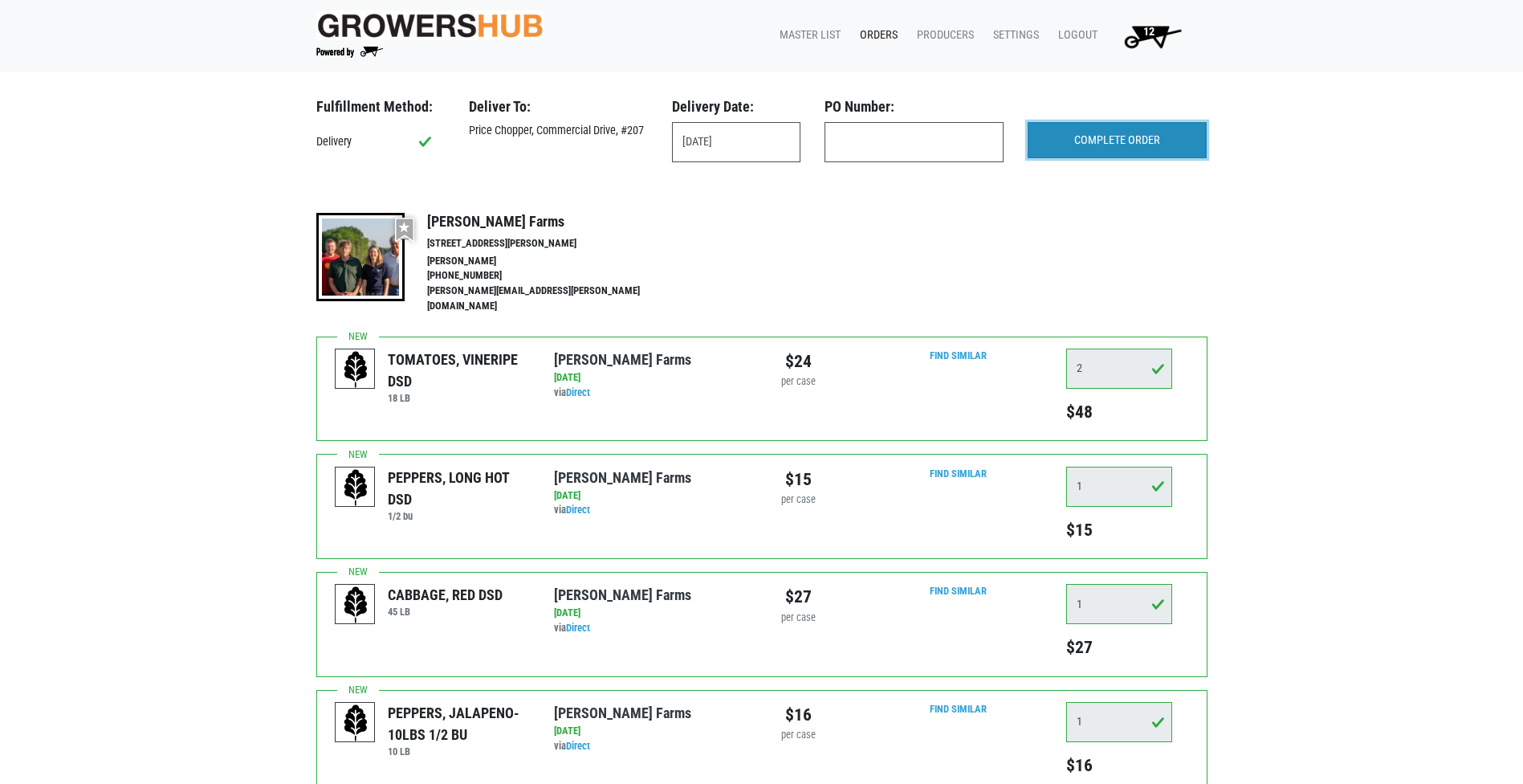
click at [1118, 141] on input "COMPLETE ORDER" at bounding box center [1117, 140] width 179 height 37
